Goal: Task Accomplishment & Management: Manage account settings

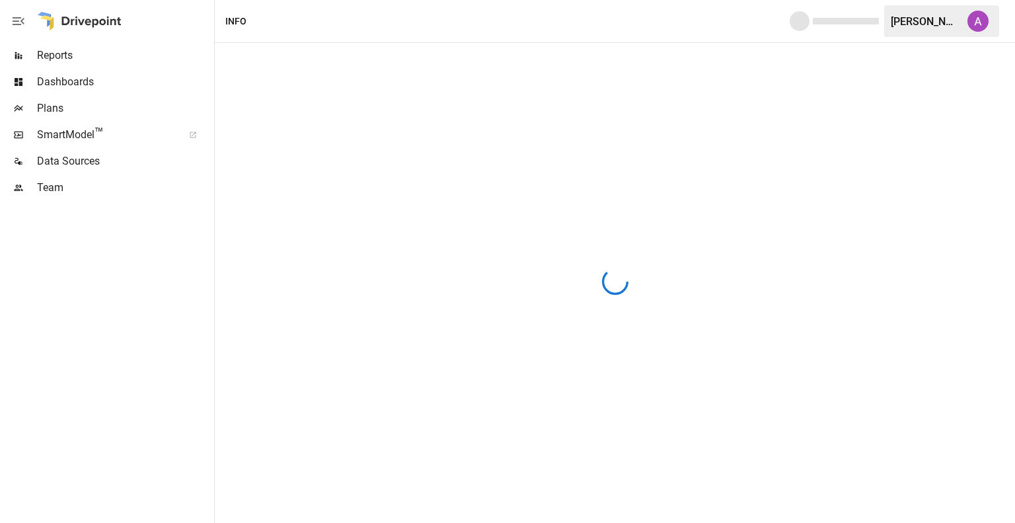
click at [937, 28] on div "[PERSON_NAME]" at bounding box center [941, 21] width 115 height 32
click at [928, 24] on div "[PERSON_NAME]" at bounding box center [925, 21] width 69 height 13
click at [914, 22] on div "[PERSON_NAME]" at bounding box center [925, 21] width 69 height 13
click at [986, 26] on img "Alex McVey" at bounding box center [978, 21] width 21 height 21
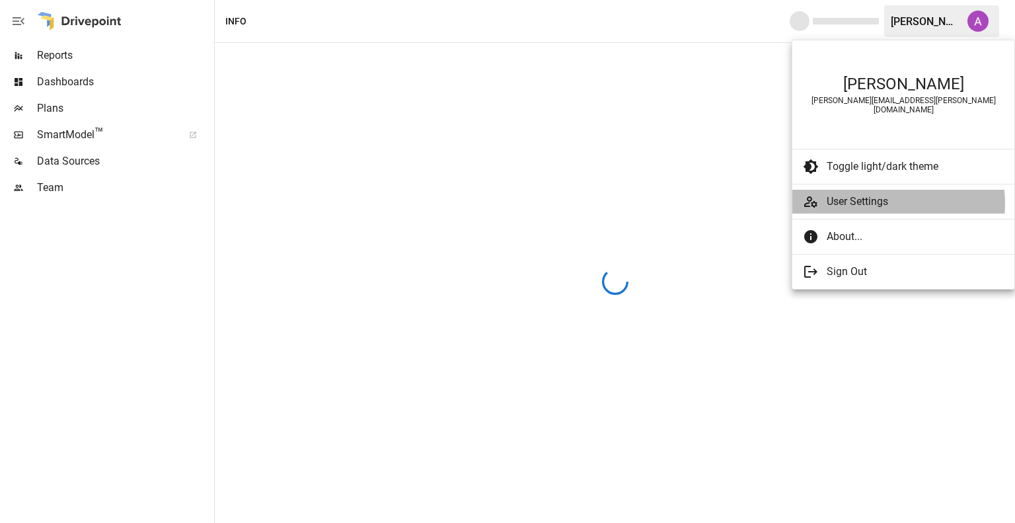
click at [880, 195] on span "User Settings" at bounding box center [915, 202] width 177 height 16
click at [825, 196] on div at bounding box center [815, 202] width 24 height 16
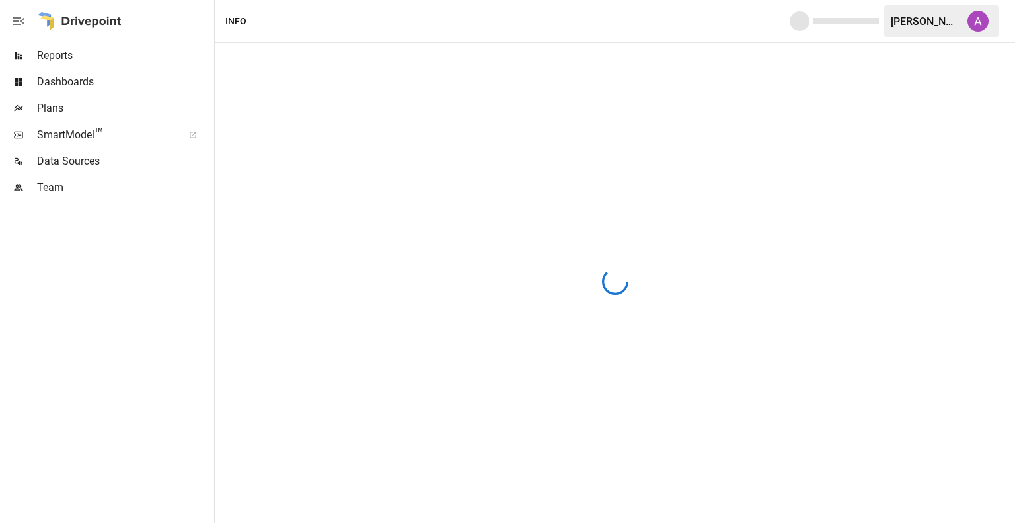
click at [988, 21] on img "Alex McVey" at bounding box center [978, 21] width 21 height 21
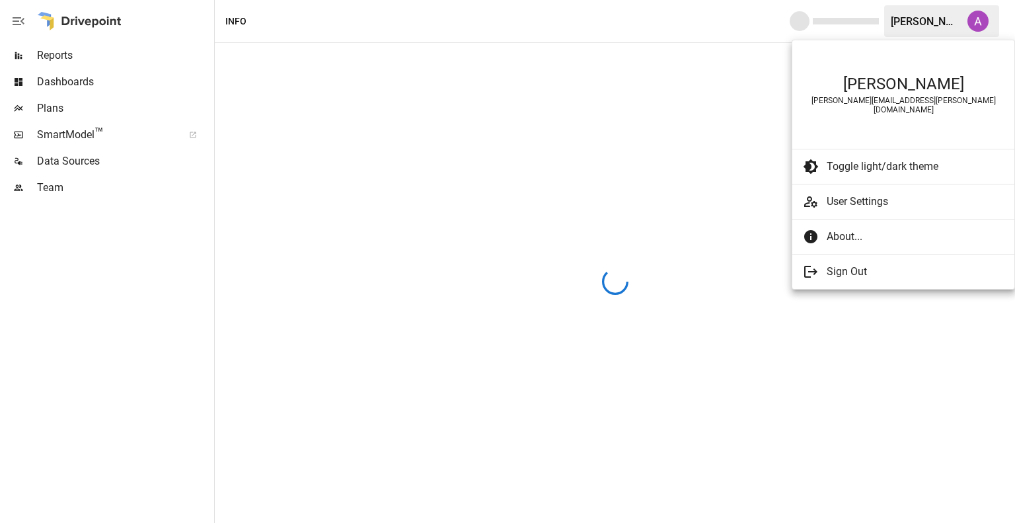
click at [77, 113] on div at bounding box center [507, 261] width 1015 height 523
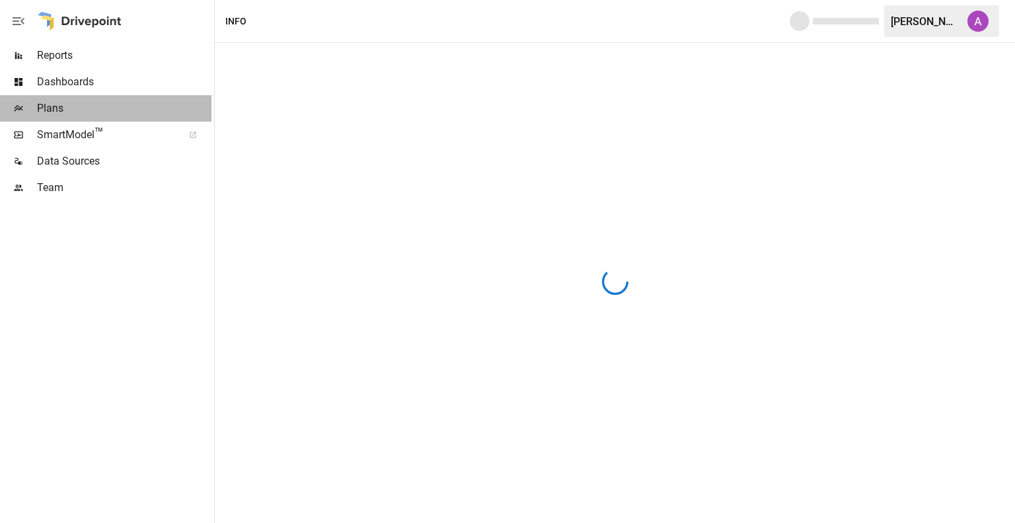
click at [51, 109] on span "Plans" at bounding box center [124, 108] width 175 height 16
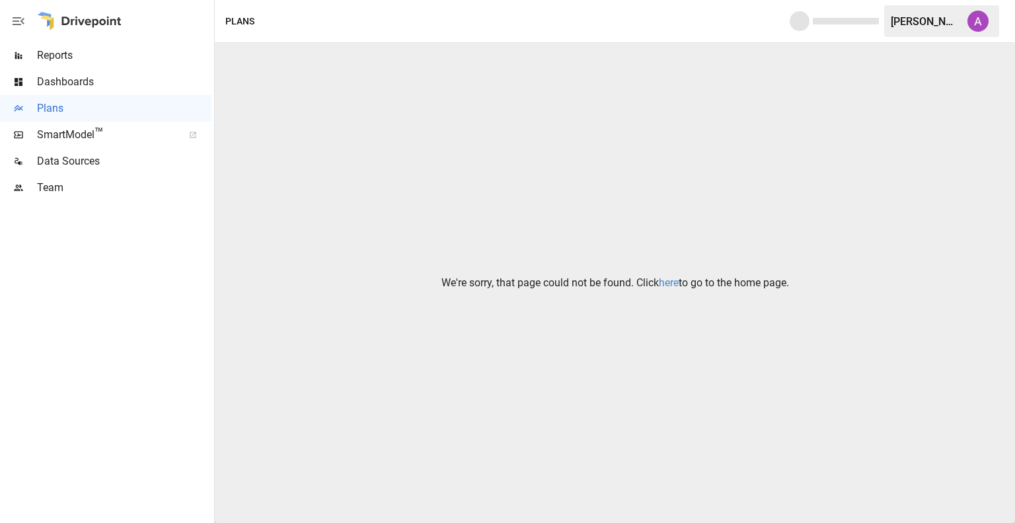
click at [666, 282] on link "here" at bounding box center [669, 282] width 20 height 13
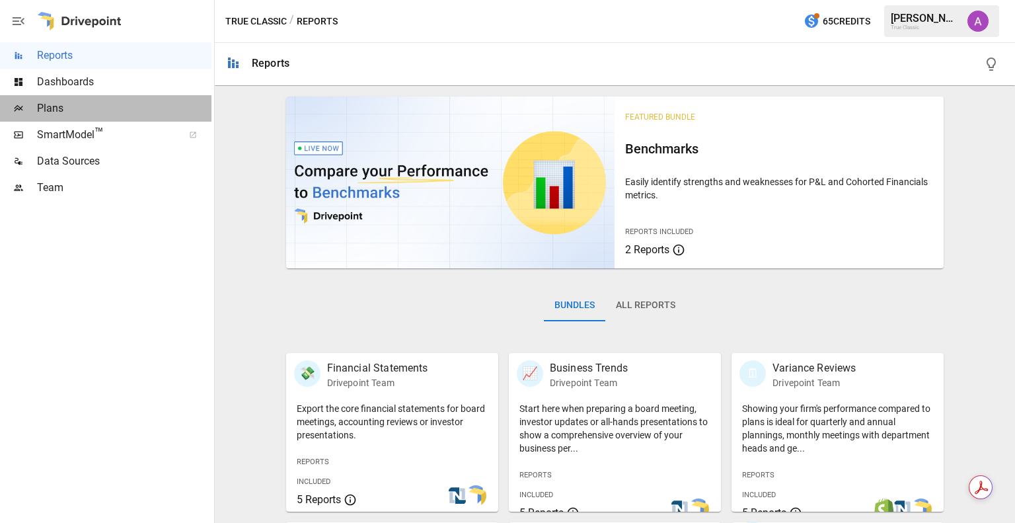
click at [65, 108] on span "Plans" at bounding box center [124, 108] width 175 height 16
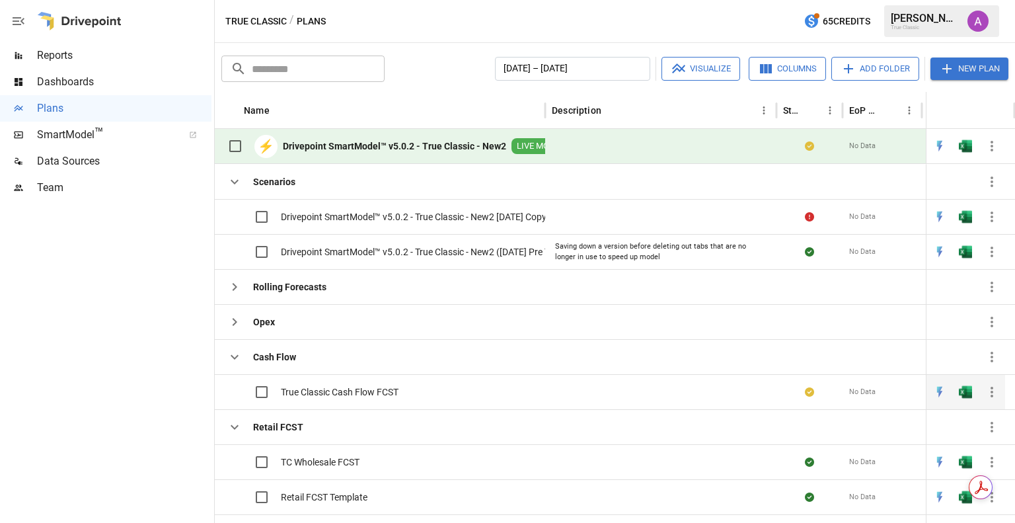
click at [861, 387] on span "No Data" at bounding box center [862, 392] width 26 height 11
click at [964, 223] on img "Open in Excel" at bounding box center [965, 216] width 13 height 13
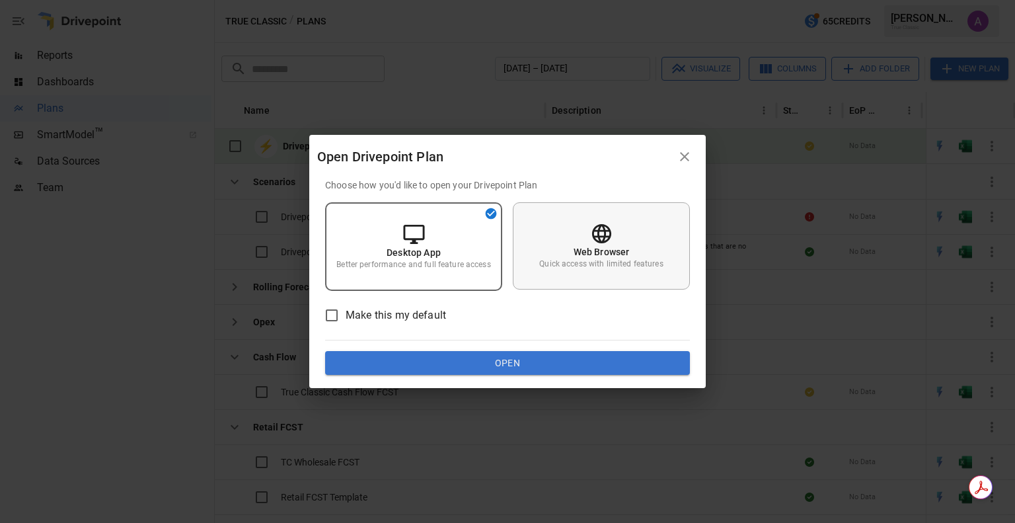
click at [592, 237] on icon at bounding box center [601, 233] width 23 height 23
click at [685, 158] on icon "button" at bounding box center [684, 156] width 9 height 9
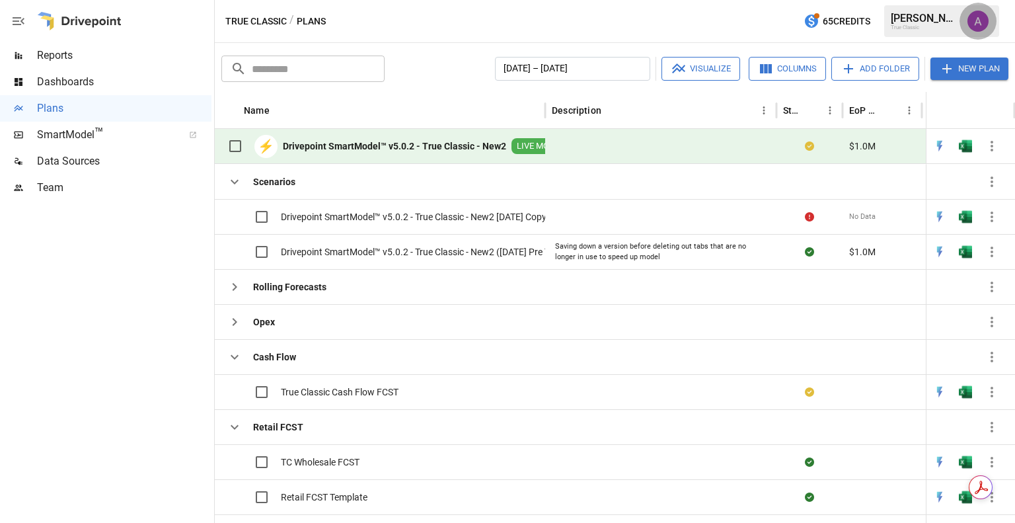
click at [978, 19] on img "Alex McVey" at bounding box center [978, 21] width 21 height 21
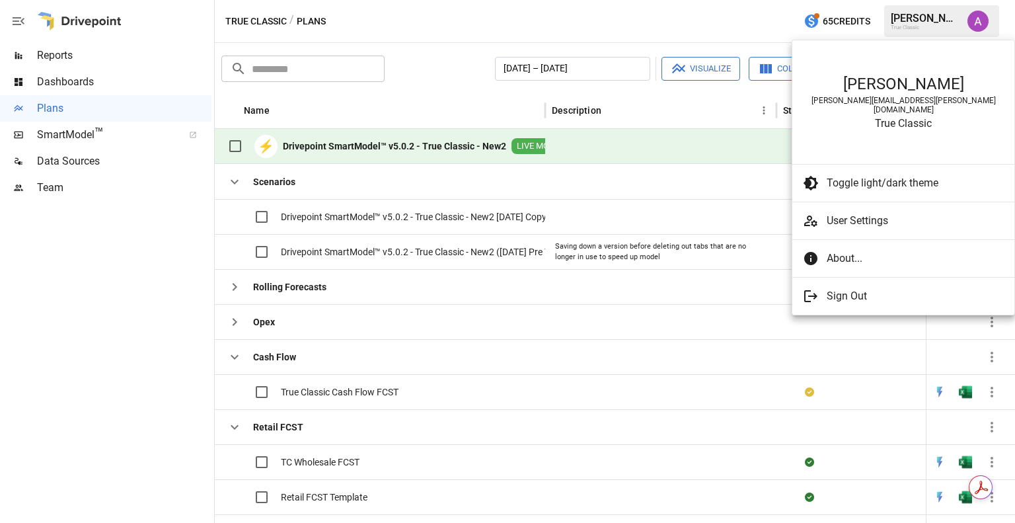
click at [849, 214] on span "User Settings" at bounding box center [915, 221] width 177 height 16
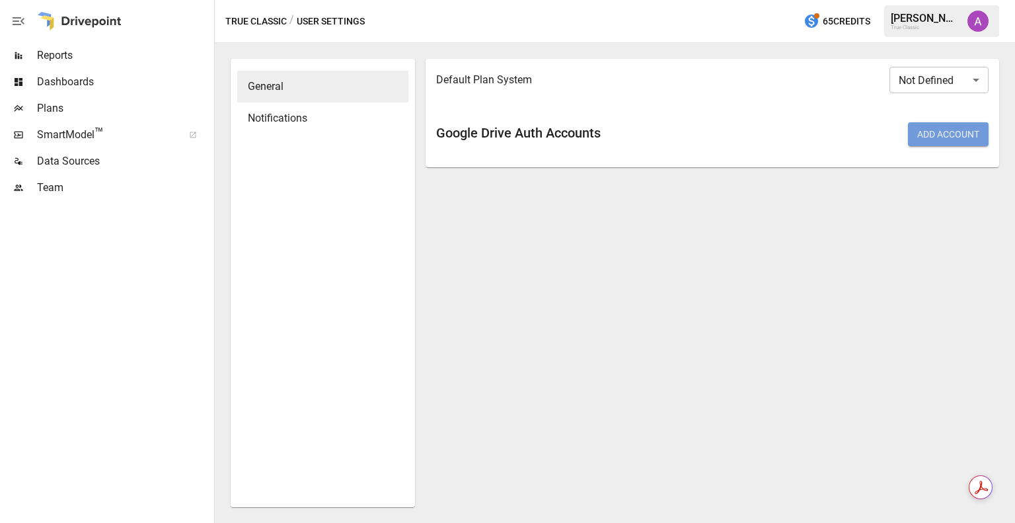
click at [937, 135] on button "Add Account" at bounding box center [948, 134] width 81 height 24
click at [545, 256] on div "Default Plan System Not Defined ​ Google Drive Auth Accounts Add Account" at bounding box center [713, 283] width 574 height 448
click at [23, 20] on icon "button" at bounding box center [19, 21] width 16 height 16
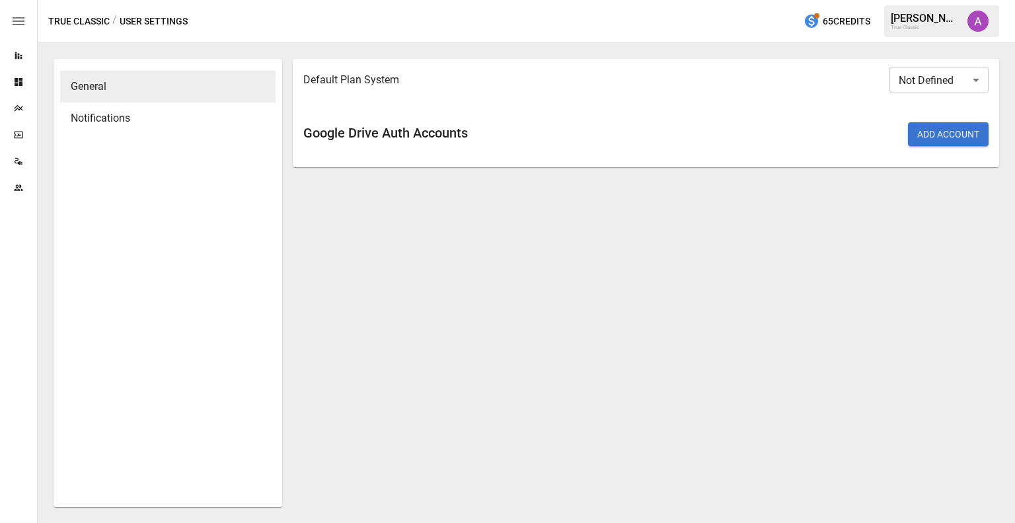
click at [23, 20] on icon "button" at bounding box center [19, 21] width 12 height 8
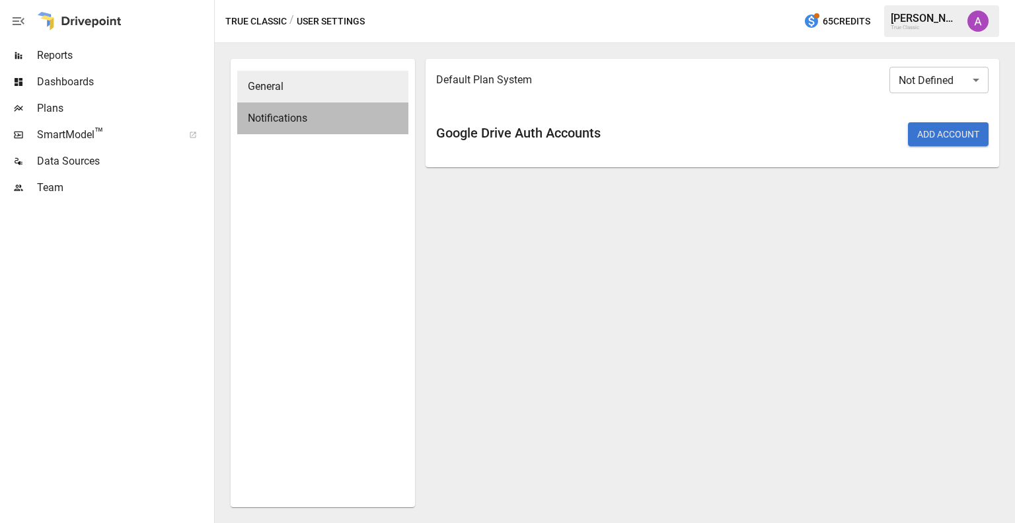
click at [297, 120] on span "Notifications" at bounding box center [323, 118] width 150 height 16
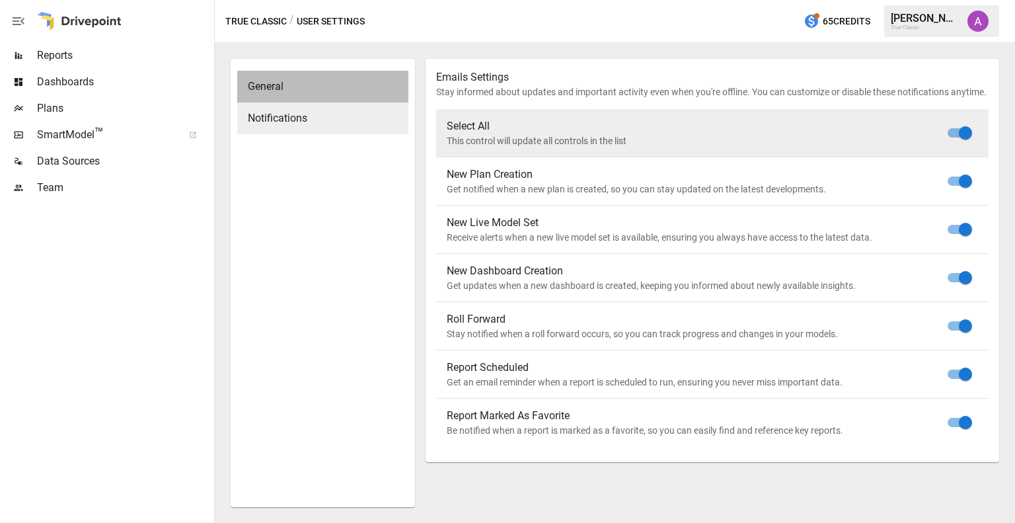
click at [283, 94] on span "General" at bounding box center [323, 87] width 150 height 16
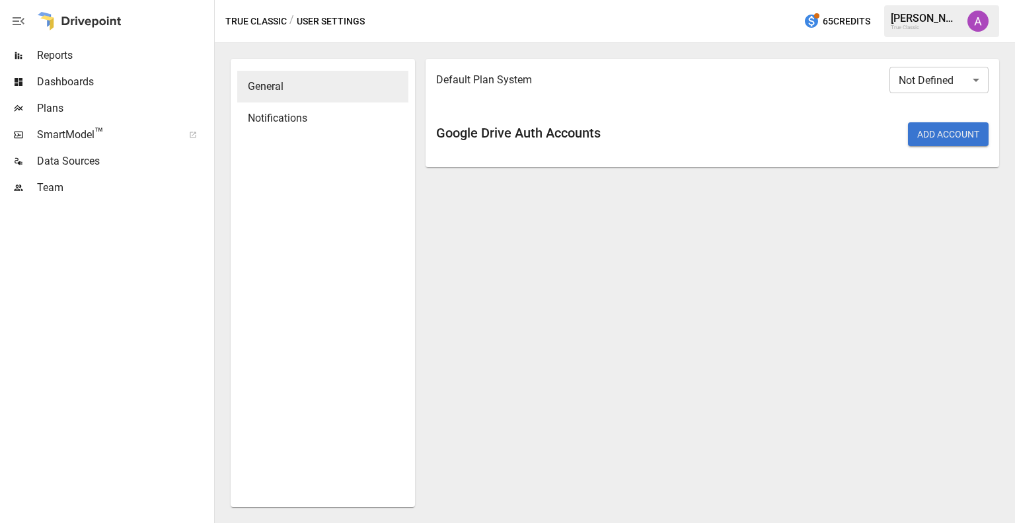
click at [935, 26] on div "True Classic" at bounding box center [925, 27] width 69 height 6
click at [977, 20] on img "Alex McVey" at bounding box center [978, 21] width 21 height 21
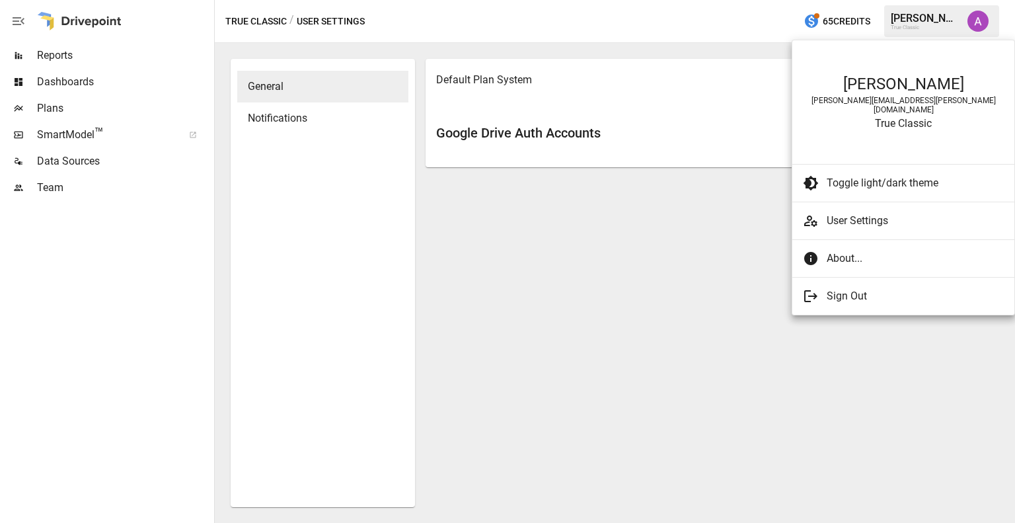
click at [896, 100] on div "[PERSON_NAME][EMAIL_ADDRESS][PERSON_NAME][DOMAIN_NAME]" at bounding box center [904, 105] width 196 height 19
click at [891, 120] on div "True Classic" at bounding box center [904, 123] width 196 height 13
click at [847, 251] on span "About..." at bounding box center [910, 259] width 167 height 16
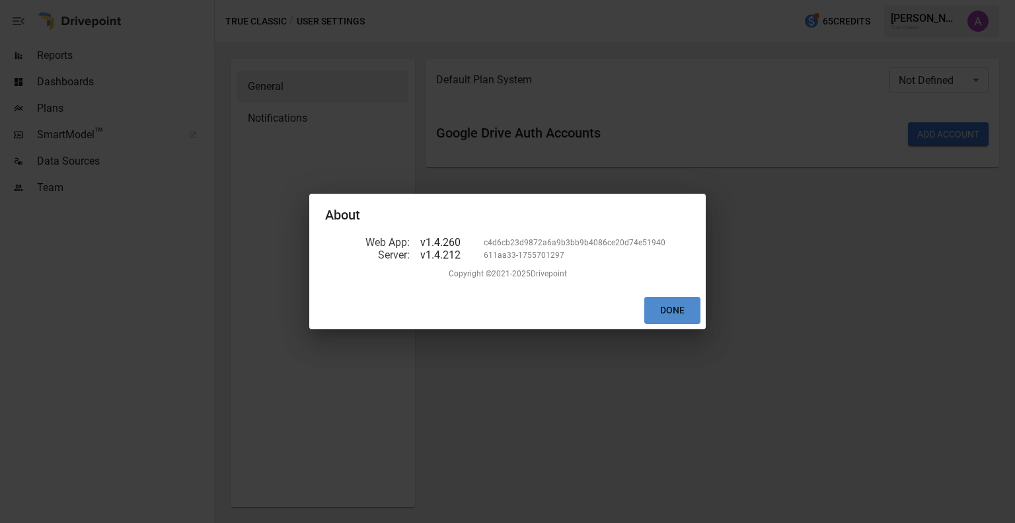
click at [671, 310] on button "Done" at bounding box center [672, 310] width 56 height 27
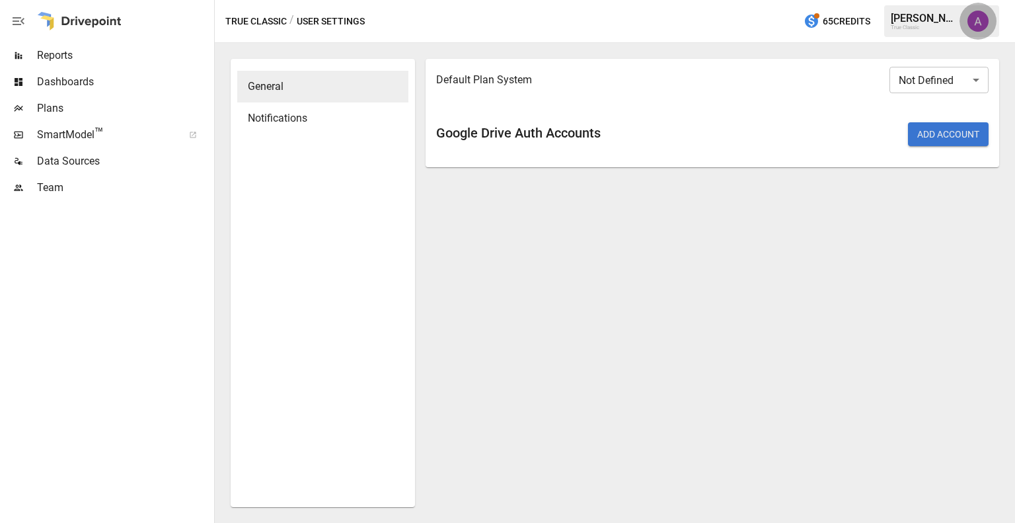
click at [970, 26] on img "Alex McVey" at bounding box center [978, 21] width 21 height 21
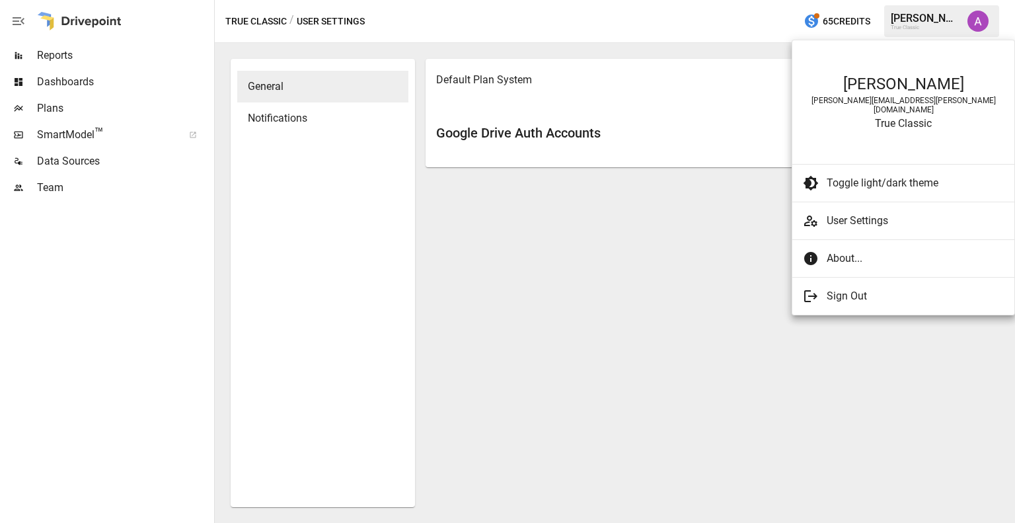
click at [965, 35] on div at bounding box center [507, 261] width 1015 height 523
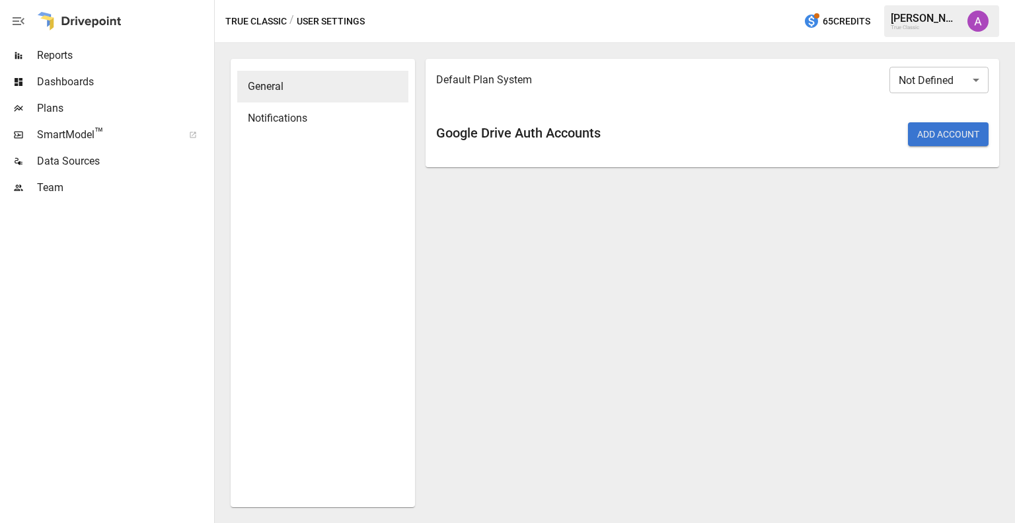
click at [813, 206] on div "Default Plan System Not Defined ​ Google Drive Auth Accounts Add Account" at bounding box center [713, 283] width 574 height 448
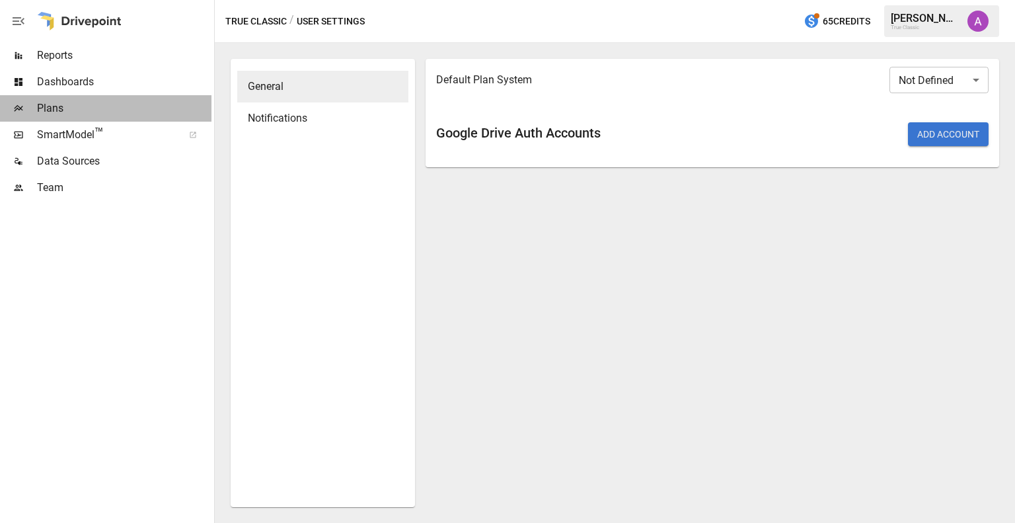
click at [74, 115] on span "Plans" at bounding box center [124, 108] width 175 height 16
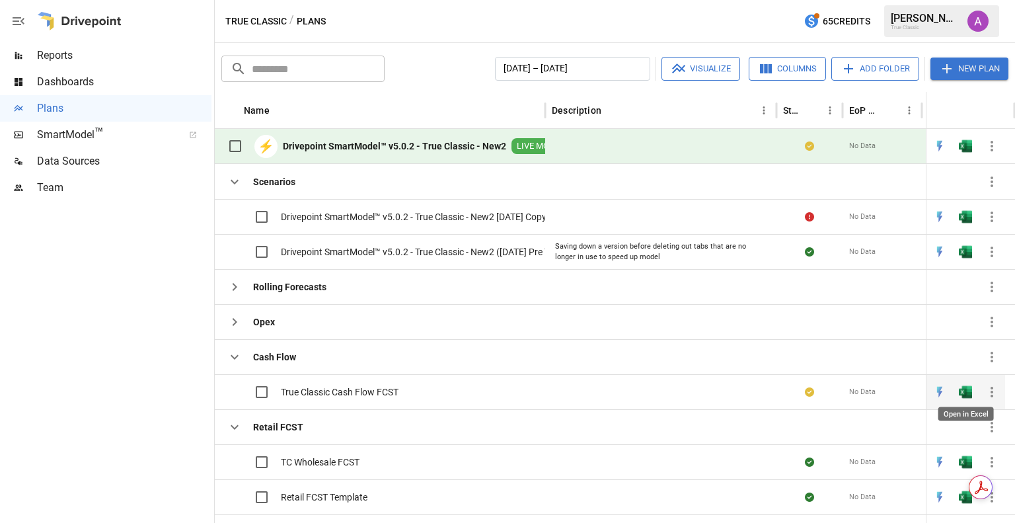
click at [966, 223] on img "Open in Excel" at bounding box center [965, 216] width 13 height 13
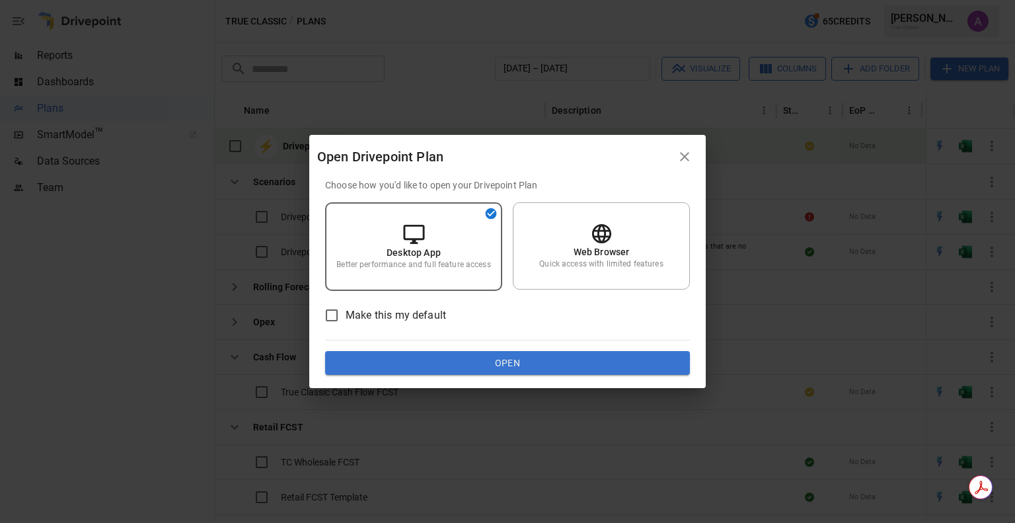
click at [497, 362] on button "Open" at bounding box center [507, 363] width 365 height 24
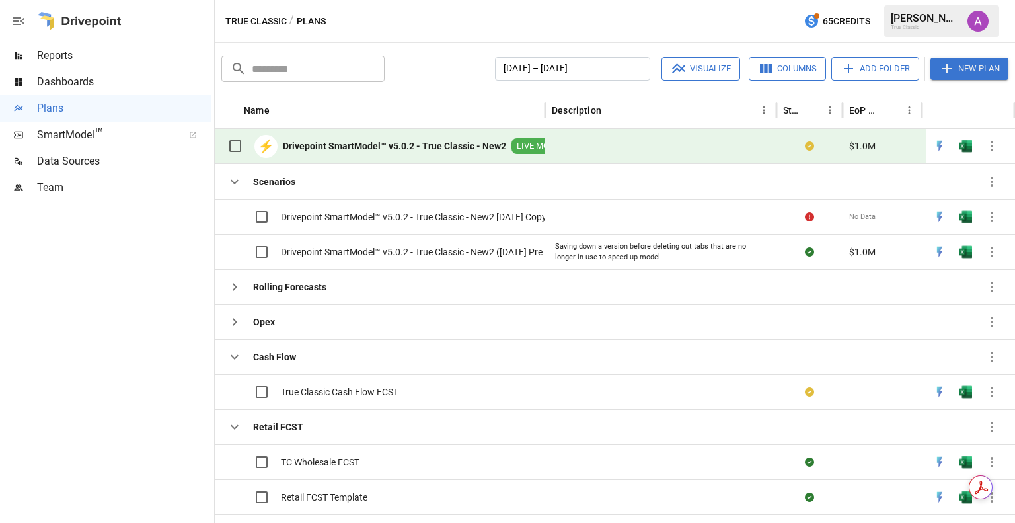
click at [976, 16] on img "Alex McVey" at bounding box center [978, 21] width 21 height 21
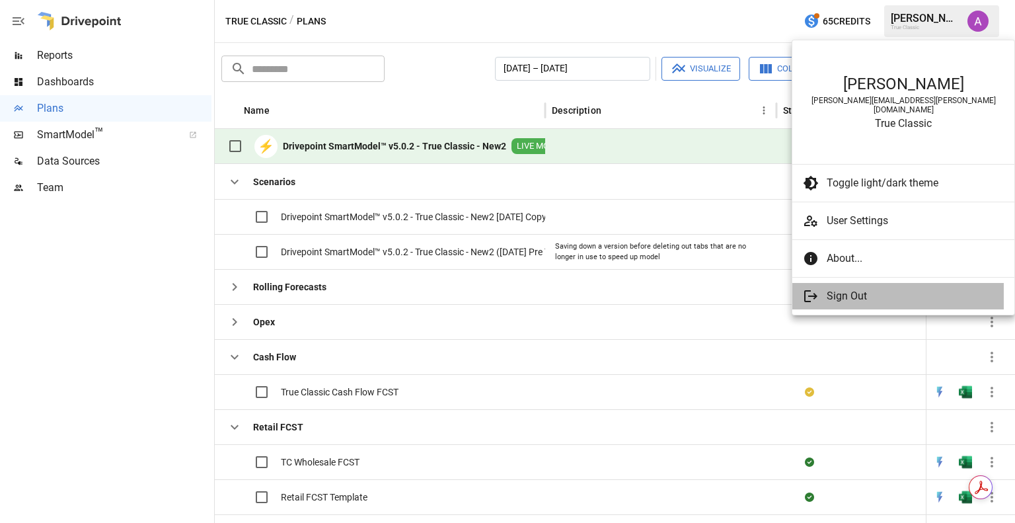
click at [841, 288] on span "Sign Out" at bounding box center [910, 296] width 167 height 16
